Goal: Task Accomplishment & Management: Use online tool/utility

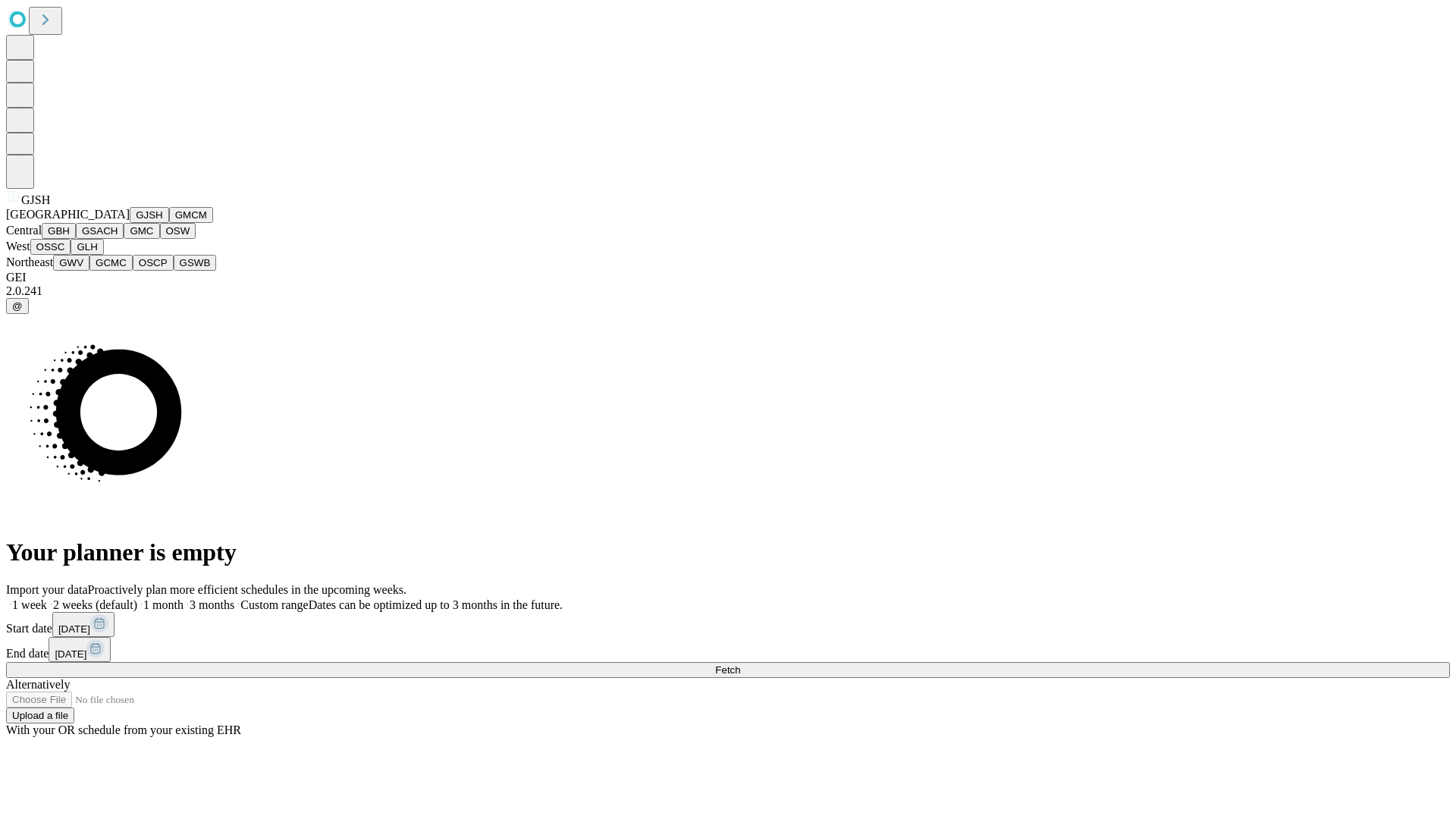
click at [130, 223] on button "GJSH" at bounding box center [149, 214] width 39 height 16
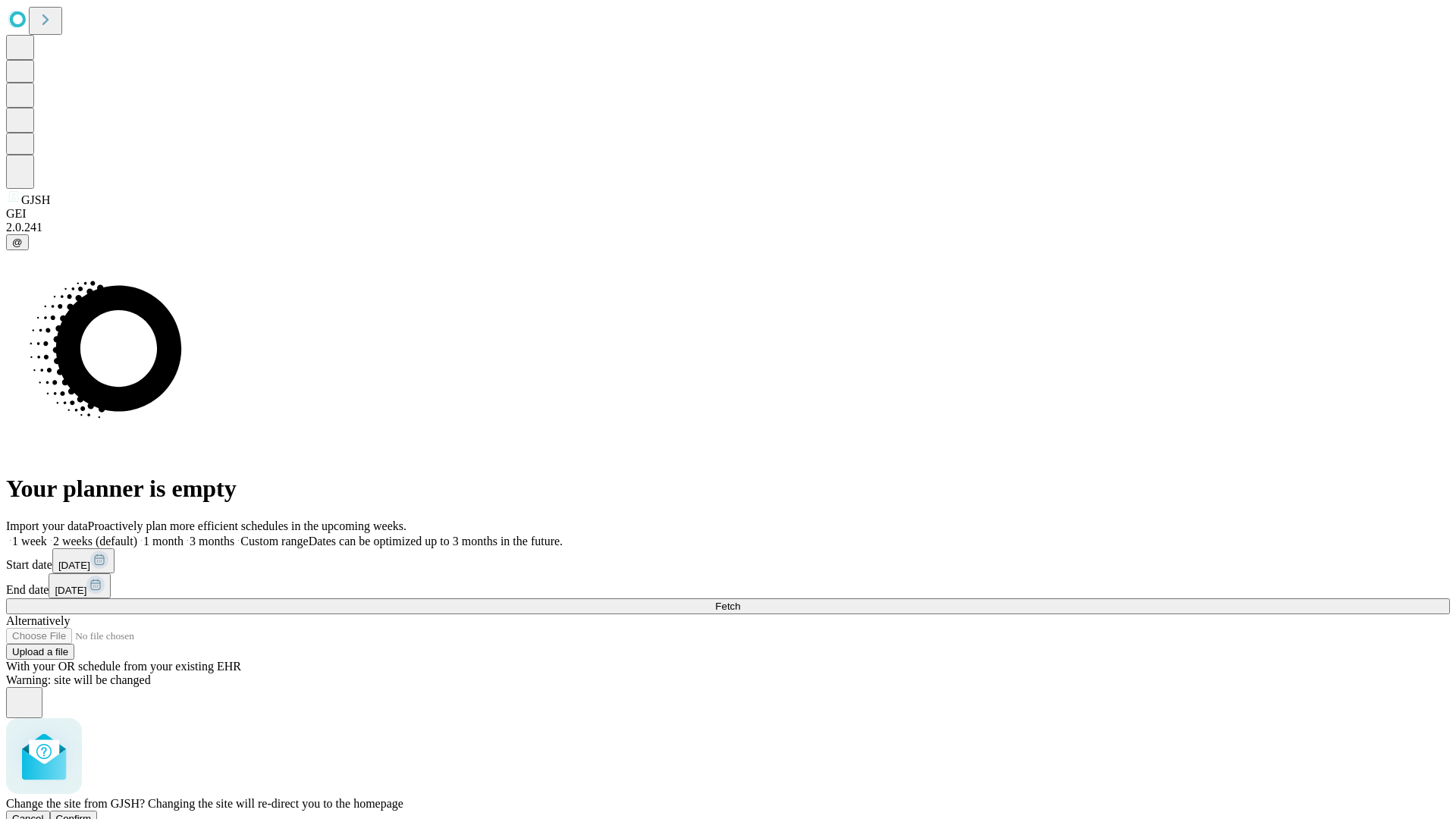
click at [92, 812] on span "Confirm" at bounding box center [74, 818] width 36 height 12
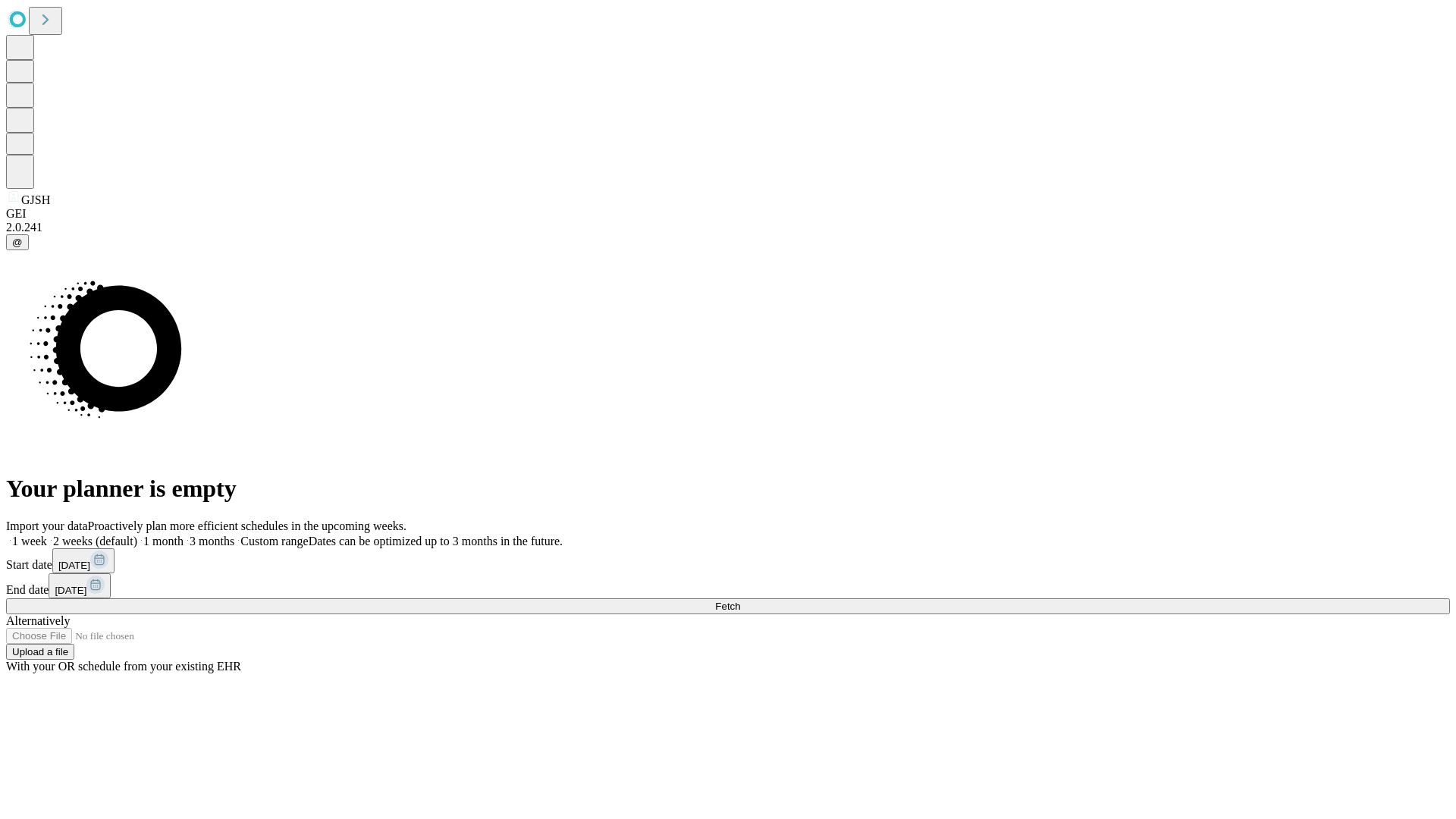
click at [137, 534] on label "2 weeks (default)" at bounding box center [92, 540] width 90 height 13
click at [741, 600] on span "Fetch" at bounding box center [728, 606] width 25 height 12
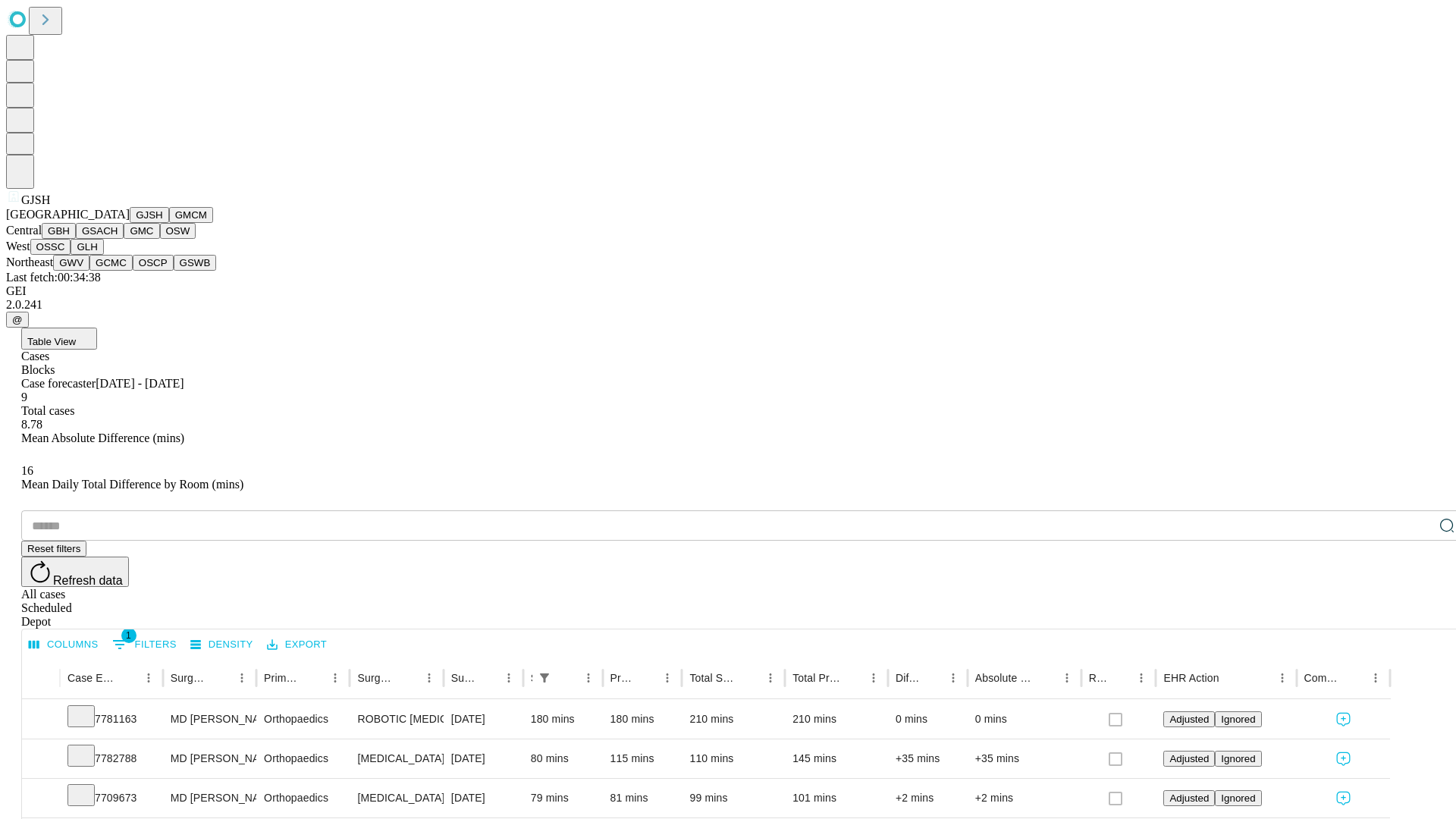
click at [169, 223] on button "GMCM" at bounding box center [191, 214] width 44 height 16
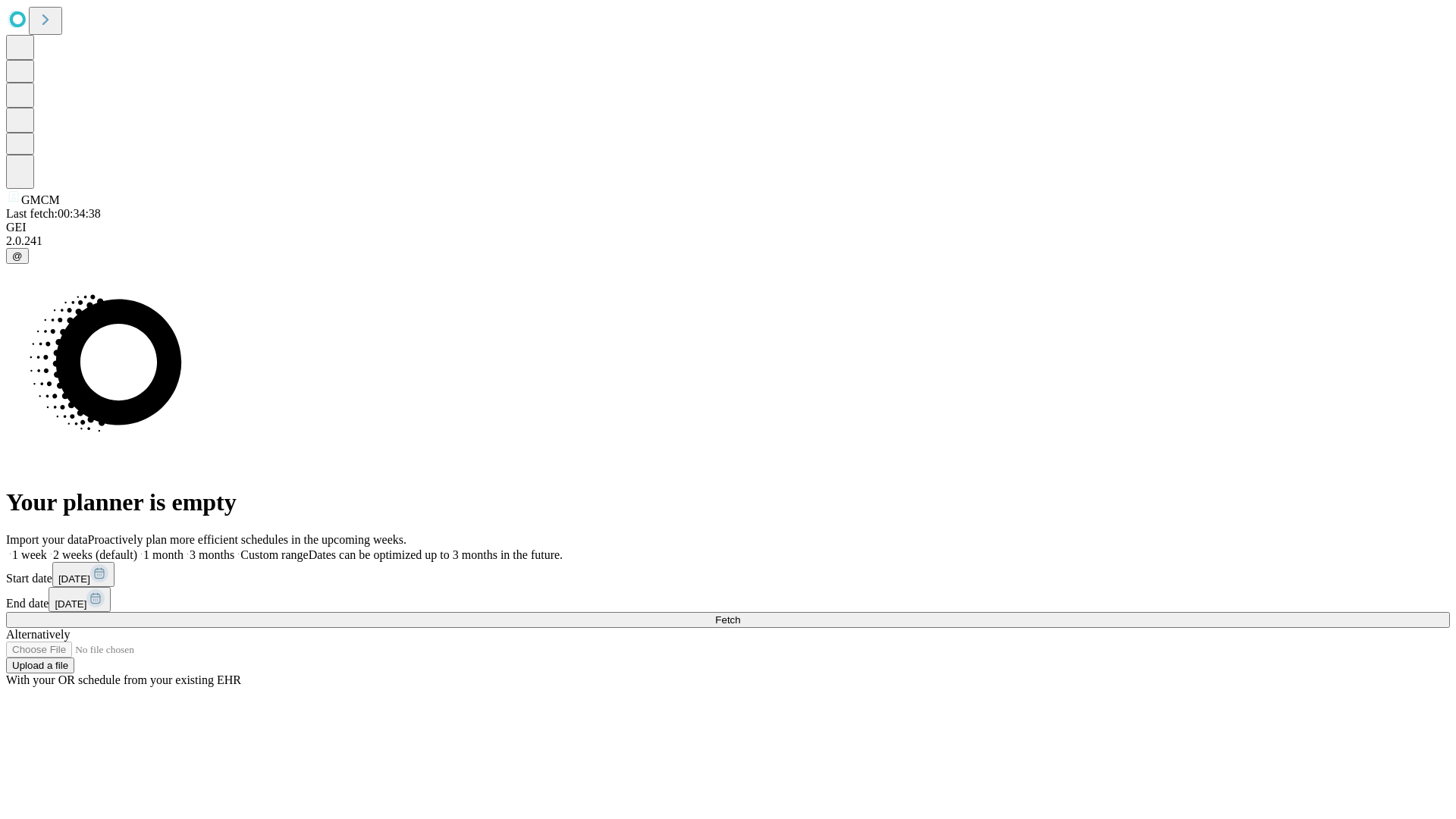
click at [137, 549] on label "2 weeks (default)" at bounding box center [92, 554] width 90 height 13
click at [741, 614] on span "Fetch" at bounding box center [728, 620] width 25 height 12
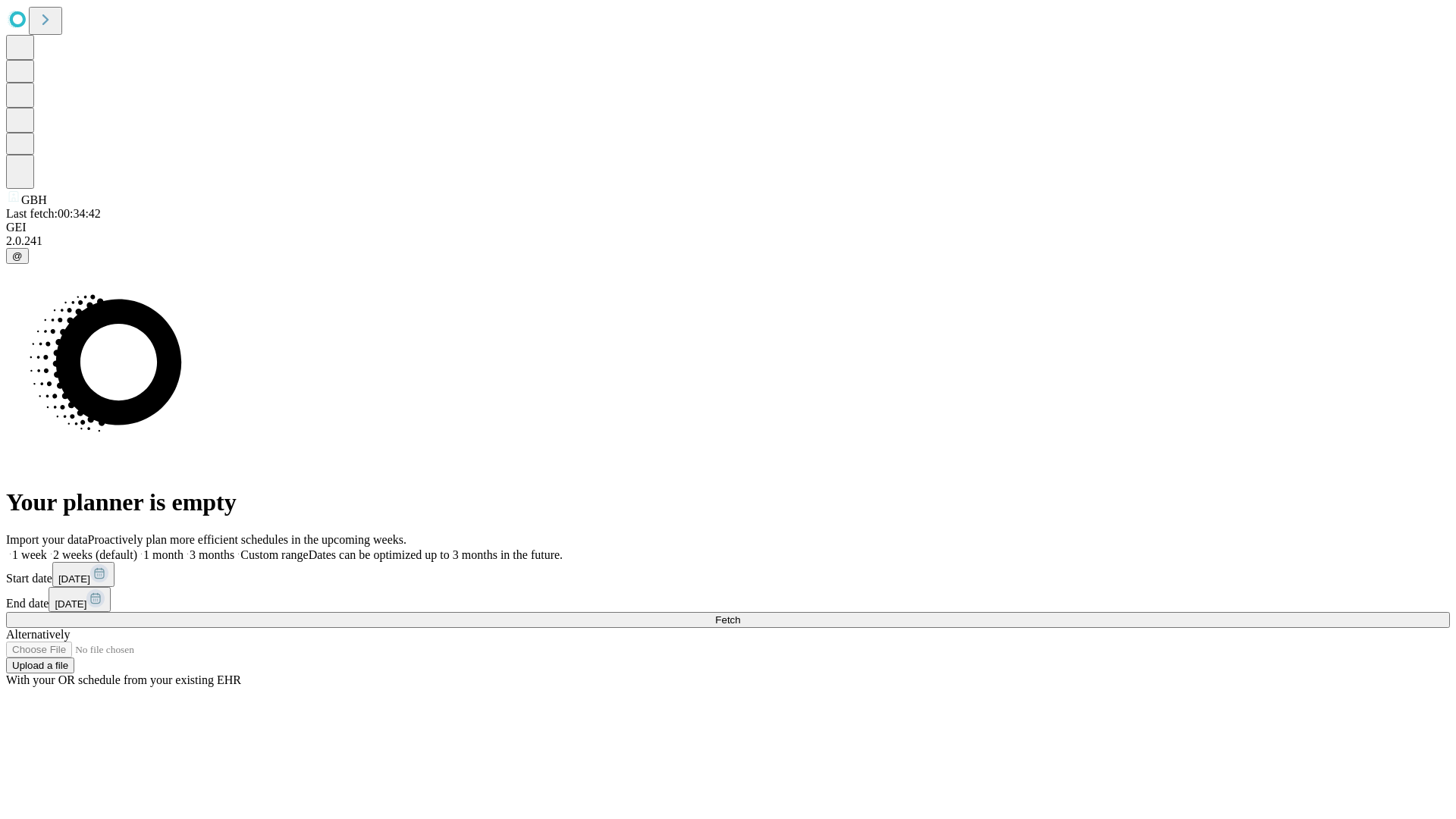
click at [137, 549] on label "2 weeks (default)" at bounding box center [92, 554] width 90 height 13
click at [741, 614] on span "Fetch" at bounding box center [728, 620] width 25 height 12
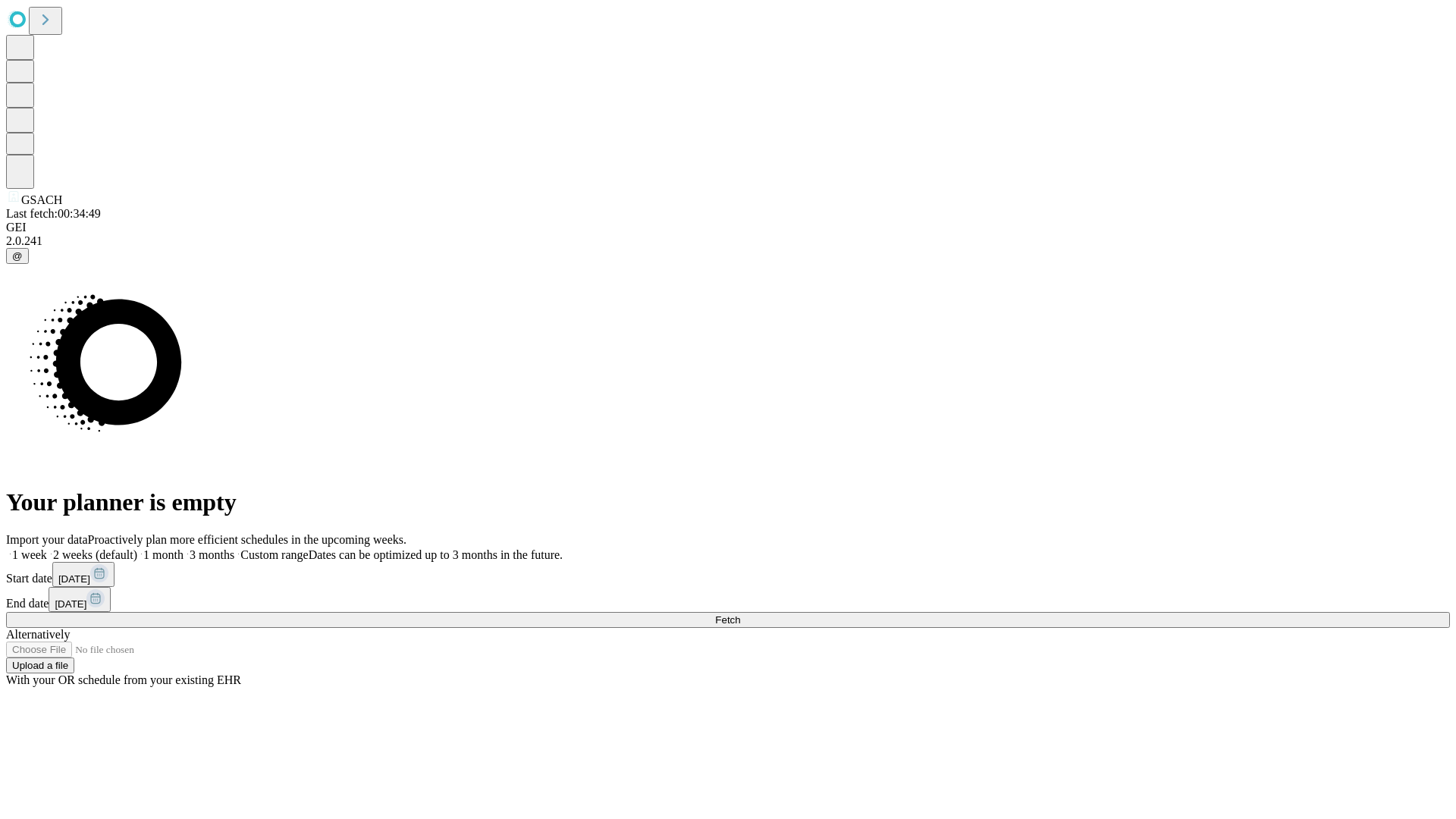
click at [137, 549] on label "2 weeks (default)" at bounding box center [92, 554] width 90 height 13
click at [741, 614] on span "Fetch" at bounding box center [728, 620] width 25 height 12
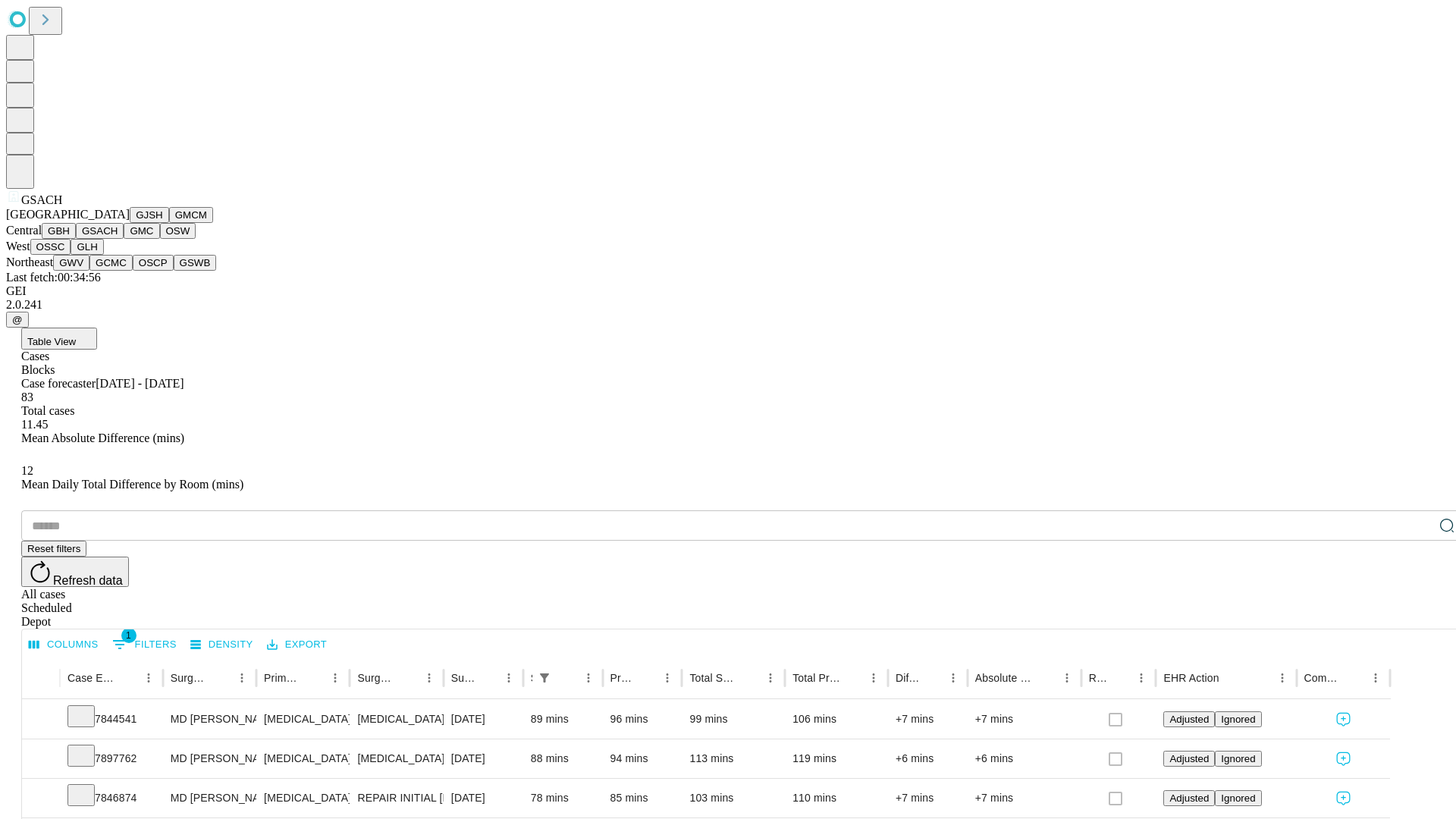
click at [124, 239] on button "GMC" at bounding box center [142, 230] width 36 height 16
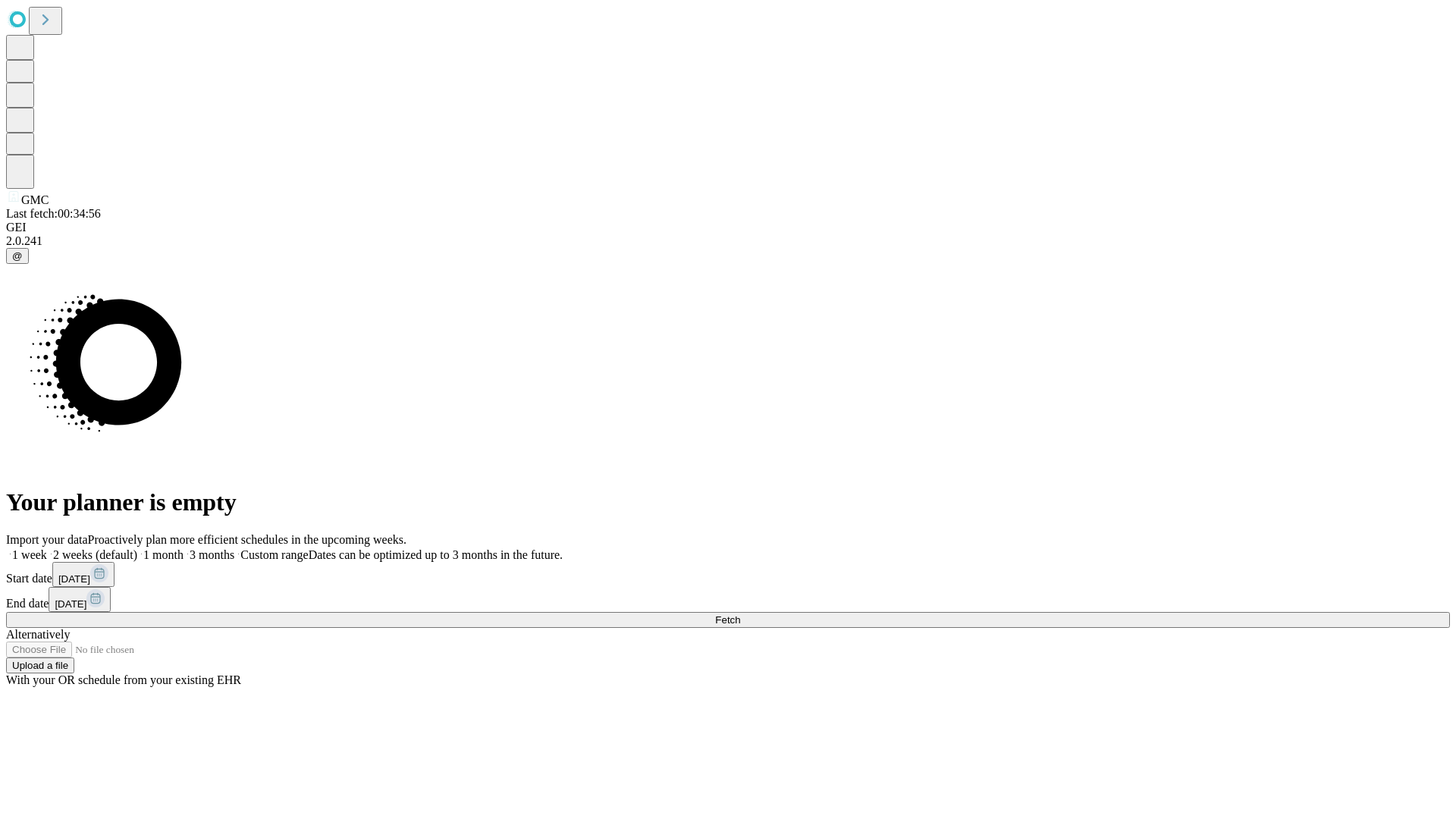
click at [137, 549] on label "2 weeks (default)" at bounding box center [92, 554] width 90 height 13
click at [741, 614] on span "Fetch" at bounding box center [728, 620] width 25 height 12
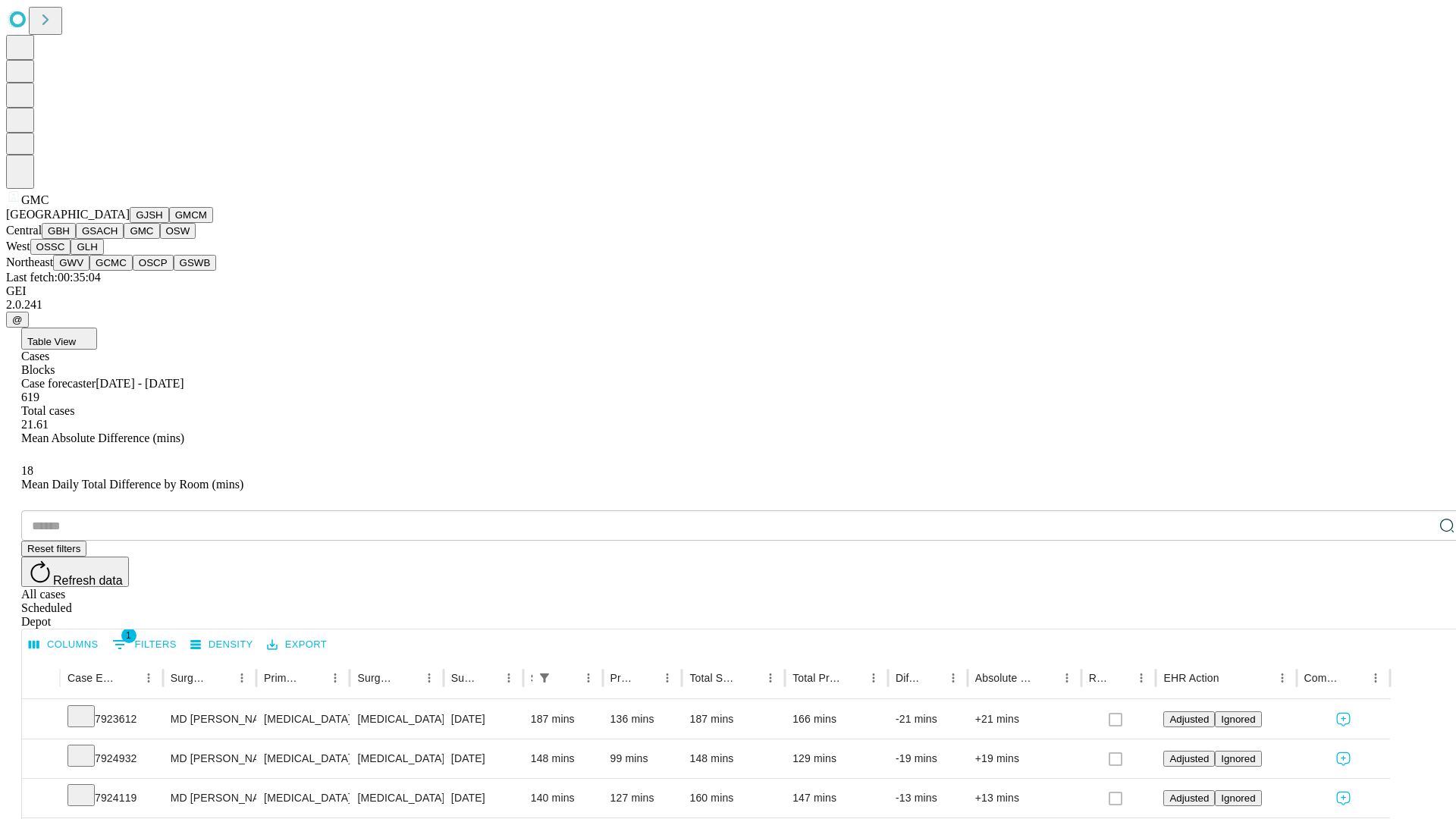
click at [160, 239] on button "OSW" at bounding box center [178, 230] width 36 height 16
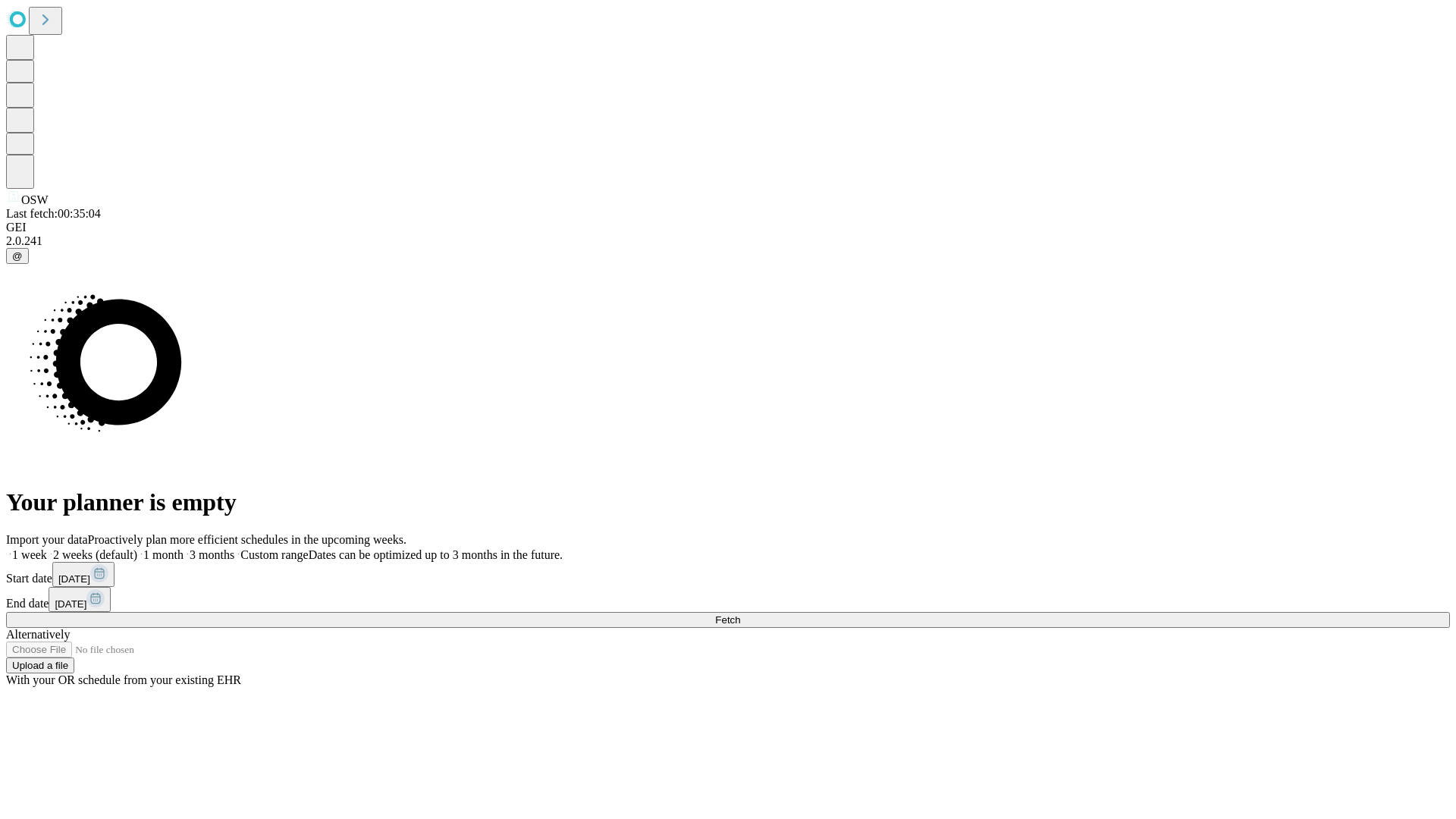
click at [137, 549] on label "2 weeks (default)" at bounding box center [92, 554] width 90 height 13
click at [741, 614] on span "Fetch" at bounding box center [728, 620] width 25 height 12
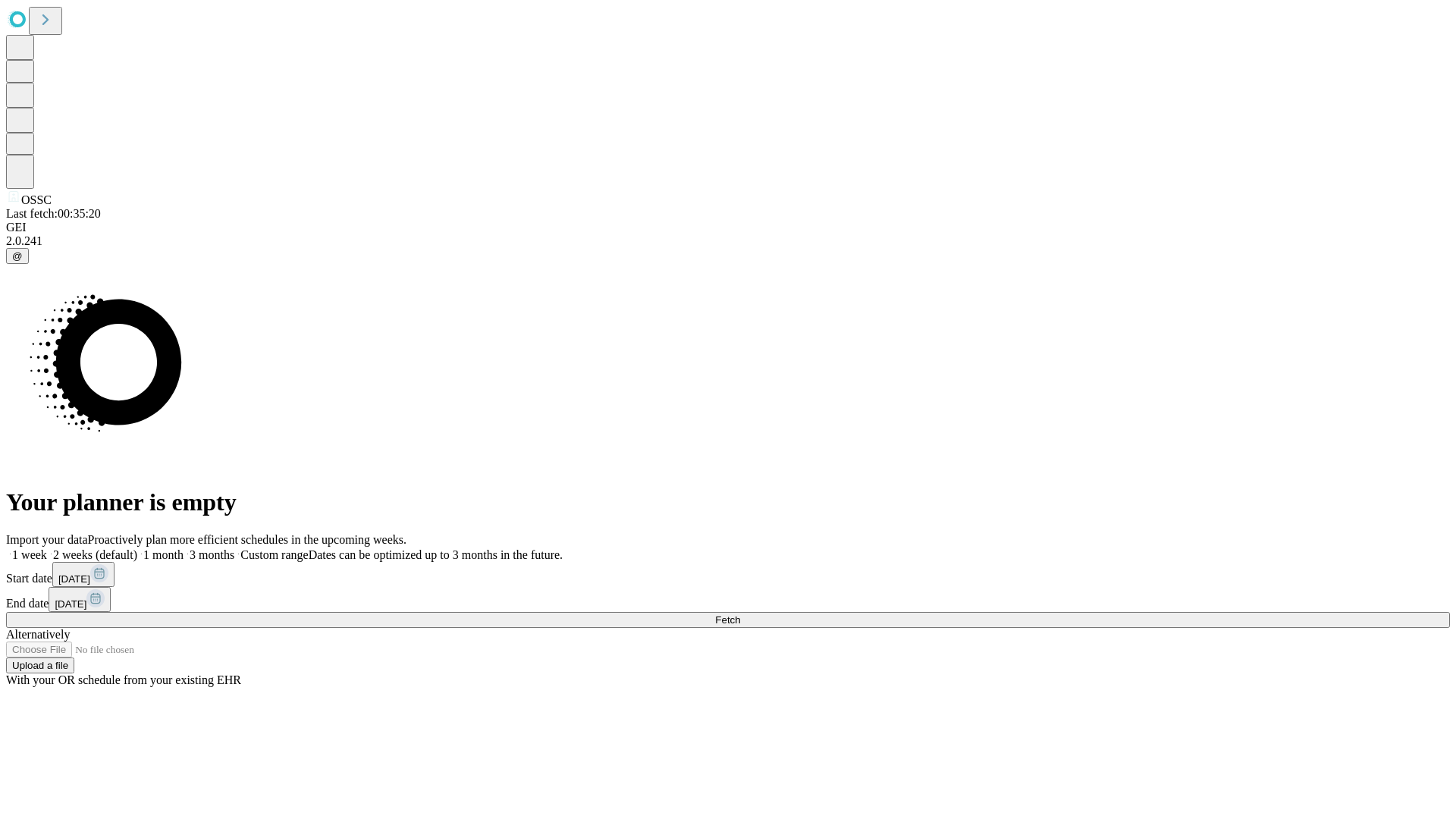
click at [137, 549] on label "2 weeks (default)" at bounding box center [92, 554] width 90 height 13
click at [741, 614] on span "Fetch" at bounding box center [728, 620] width 25 height 12
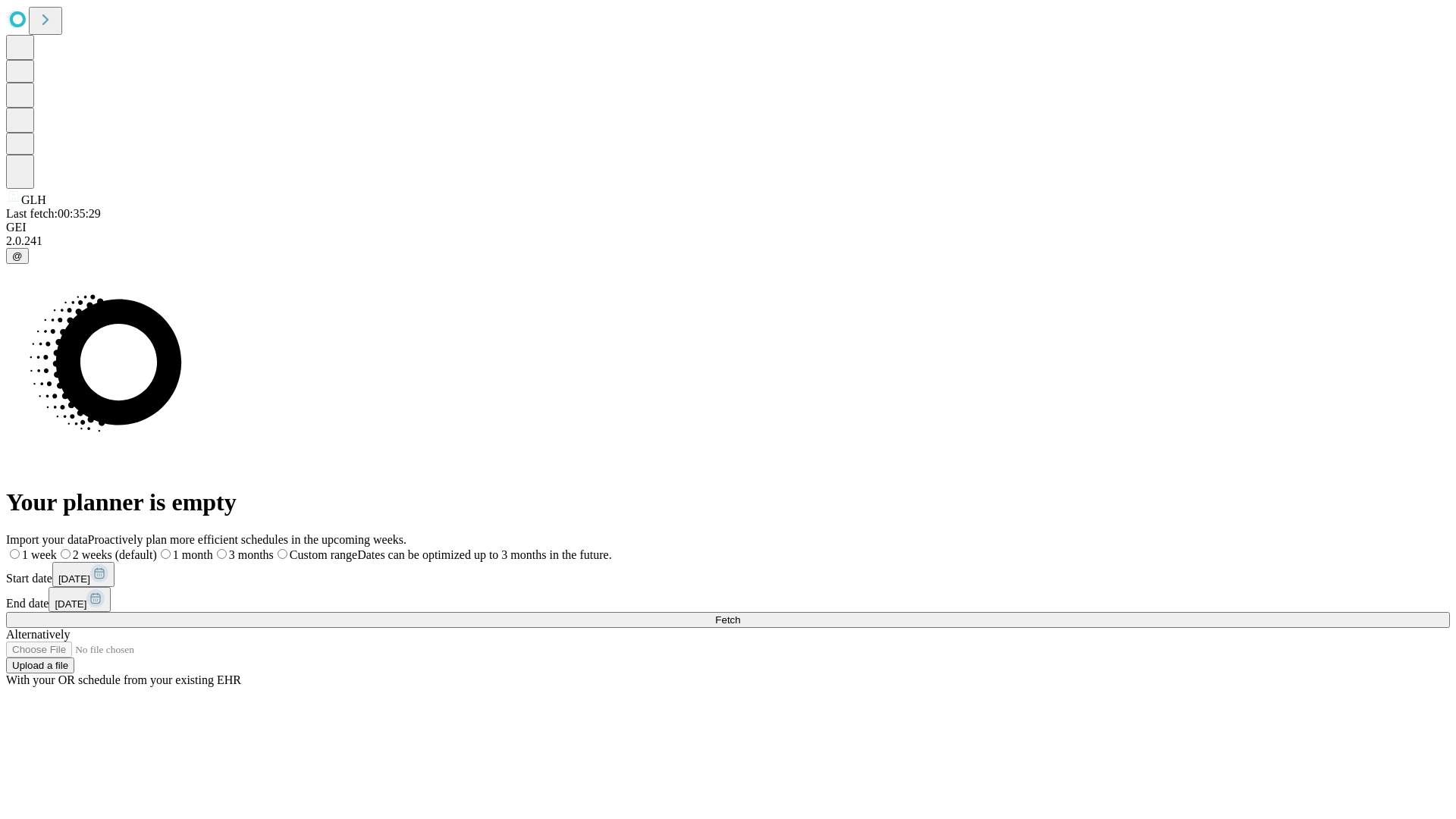
click at [157, 549] on label "2 weeks (default)" at bounding box center [106, 554] width 100 height 13
click at [741, 614] on span "Fetch" at bounding box center [728, 620] width 25 height 12
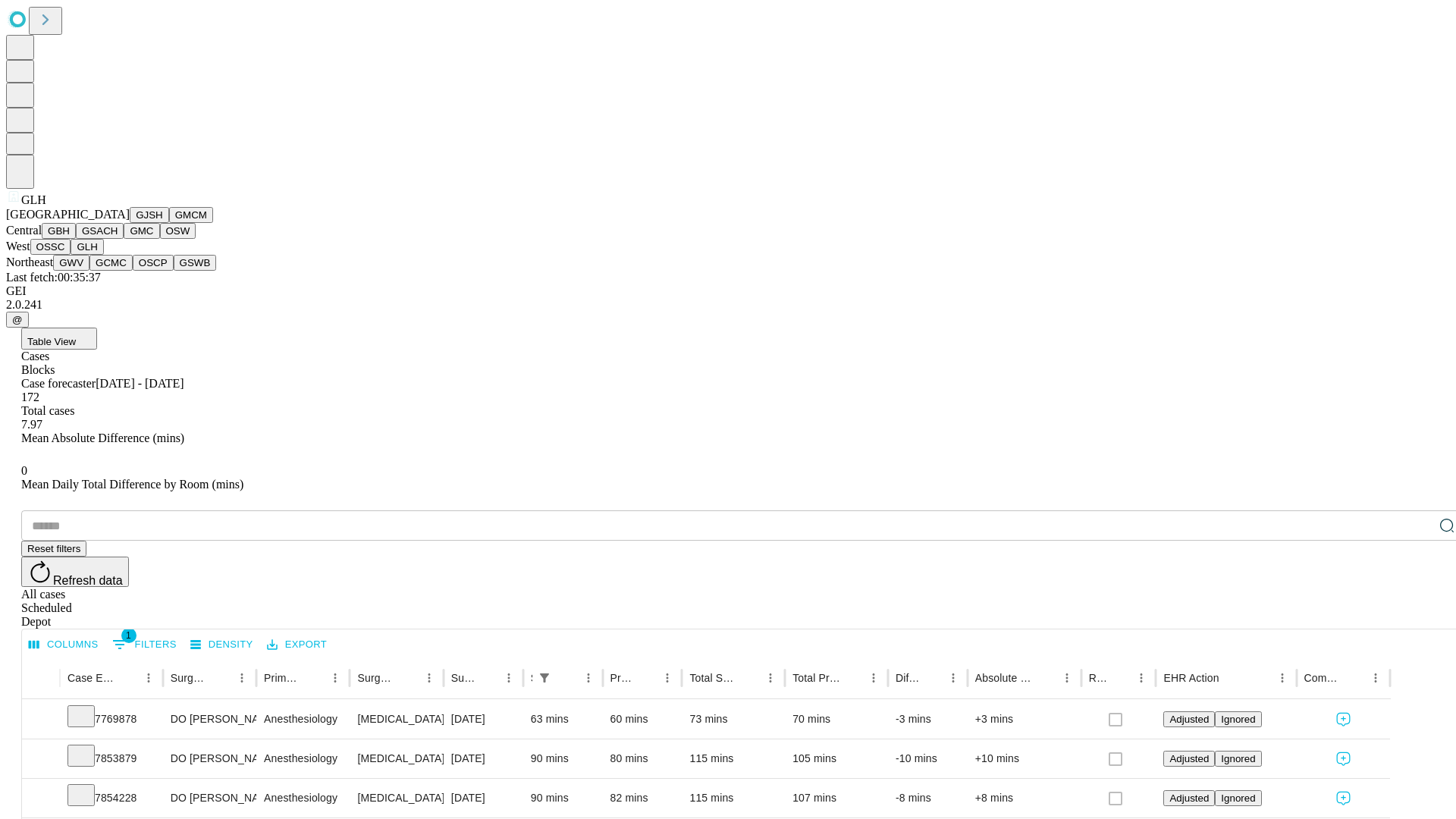
click at [90, 270] on button "GWV" at bounding box center [70, 262] width 36 height 16
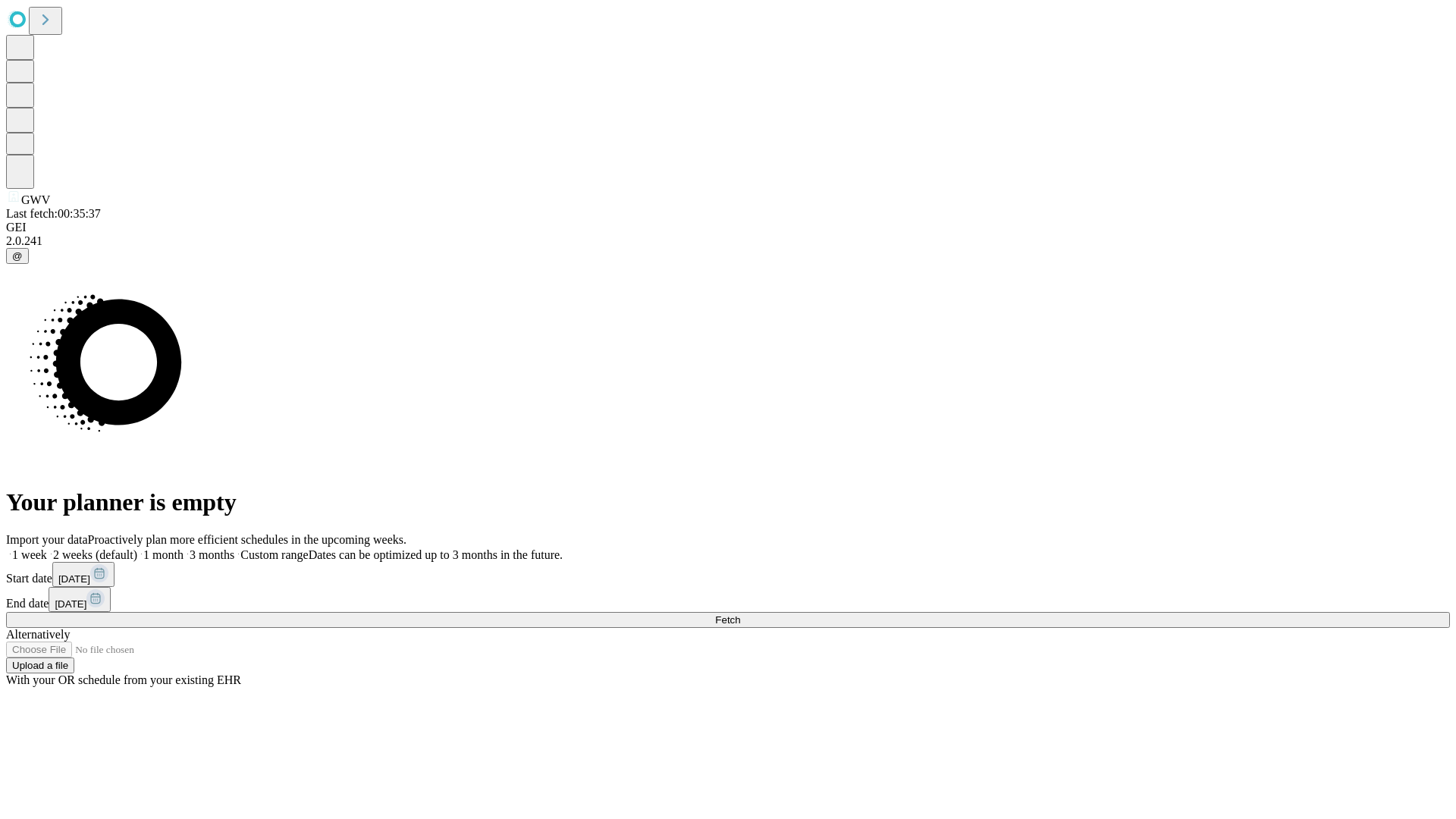
click at [137, 549] on label "2 weeks (default)" at bounding box center [92, 554] width 90 height 13
click at [741, 614] on span "Fetch" at bounding box center [728, 620] width 25 height 12
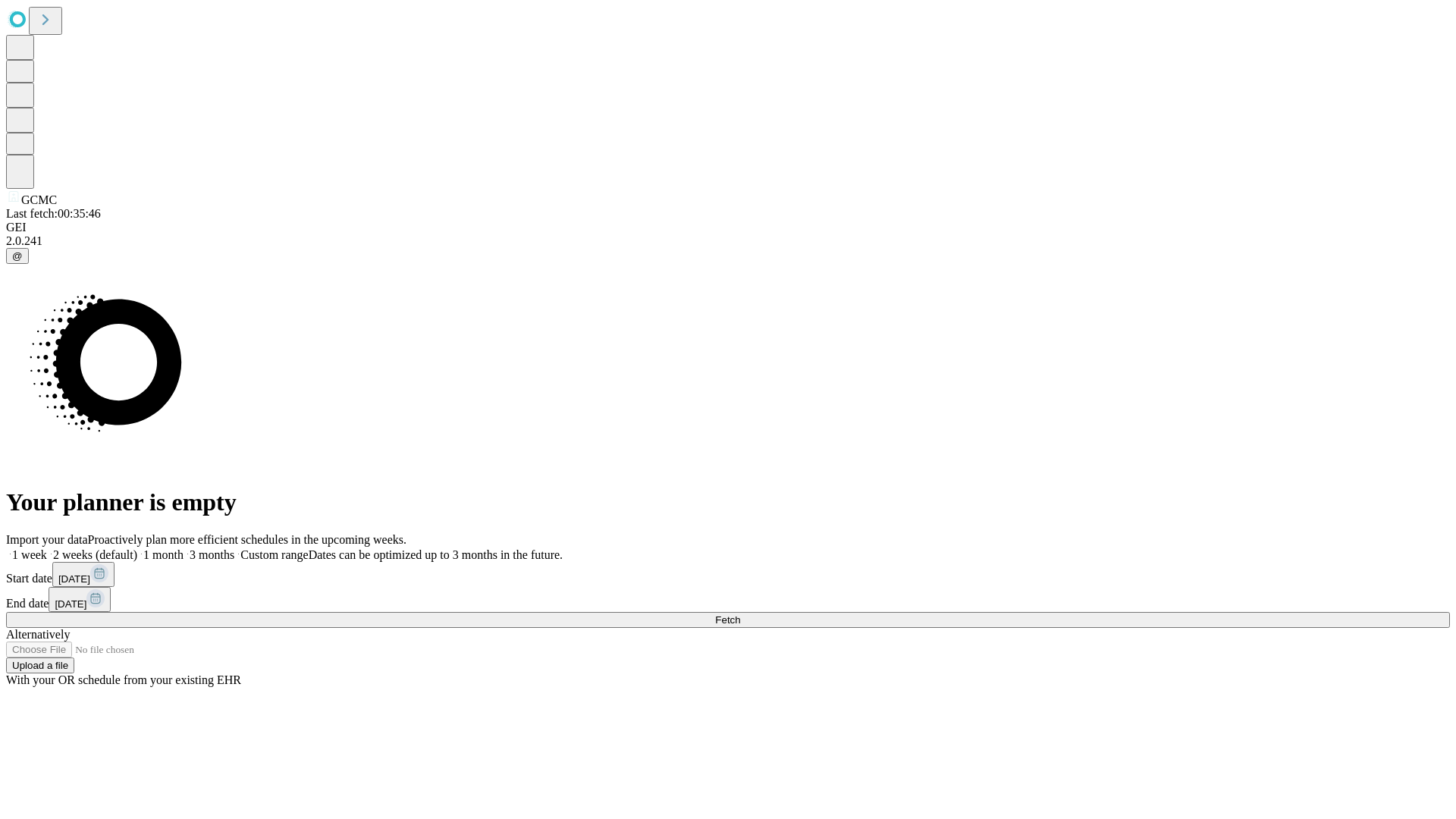
click at [741, 614] on span "Fetch" at bounding box center [728, 620] width 25 height 12
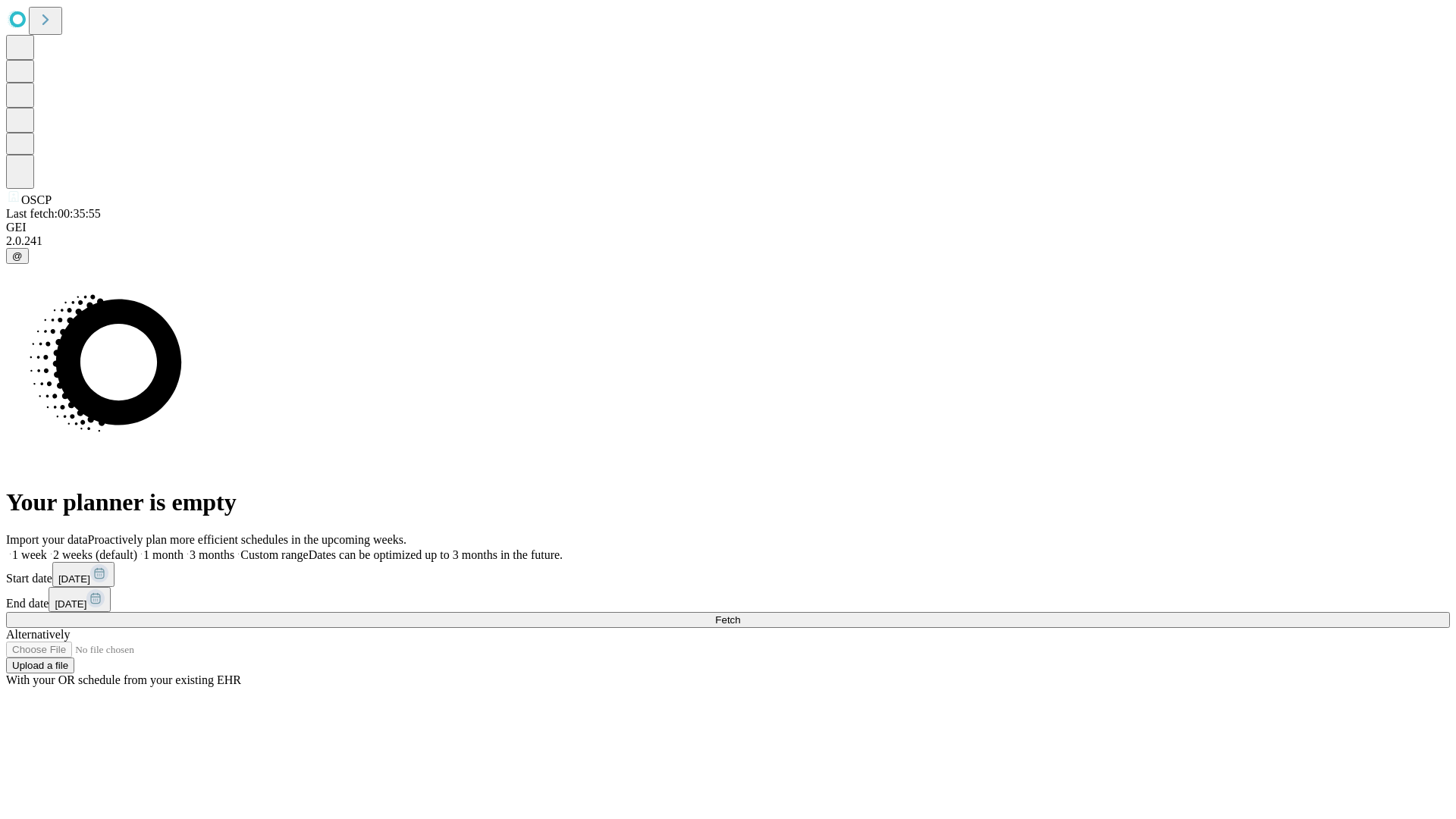
click at [741, 614] on span "Fetch" at bounding box center [728, 620] width 25 height 12
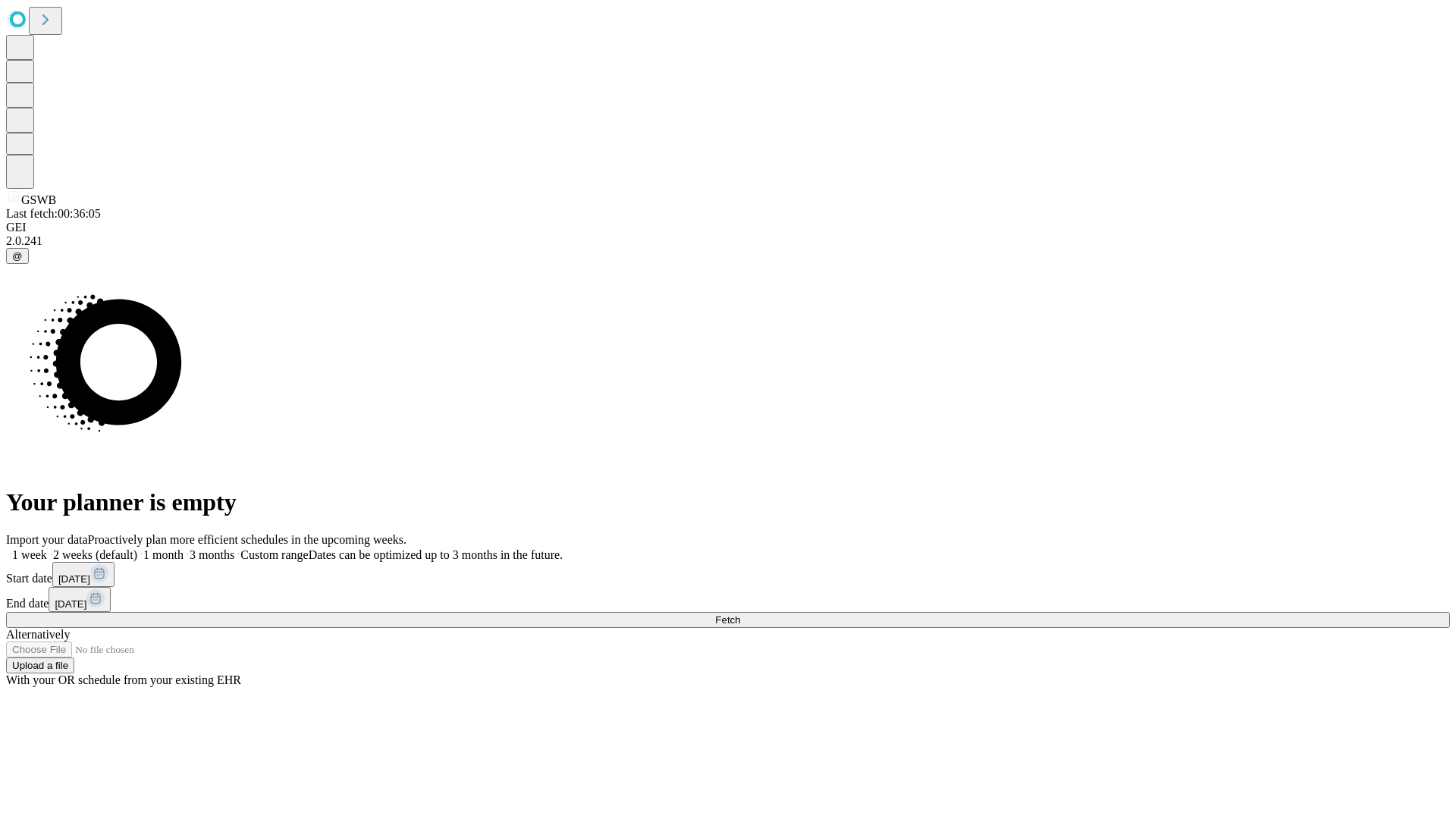
click at [741, 614] on span "Fetch" at bounding box center [728, 620] width 25 height 12
